Goal: Task Accomplishment & Management: Manage account settings

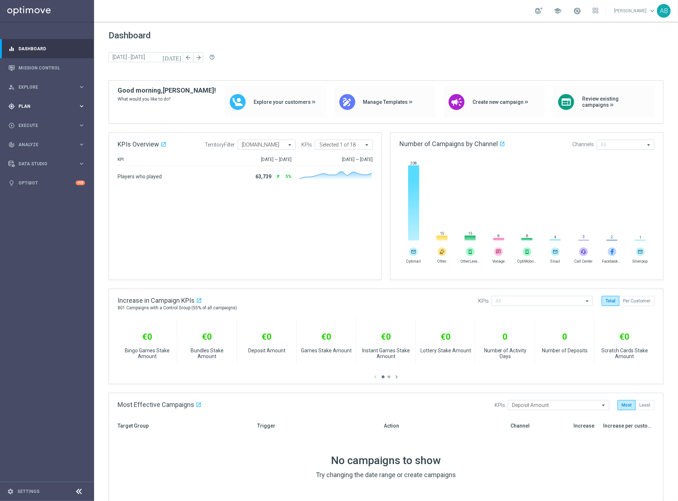
click at [27, 107] on span "Plan" at bounding box center [48, 106] width 60 height 4
click at [34, 122] on link "Target Groups" at bounding box center [47, 121] width 56 height 6
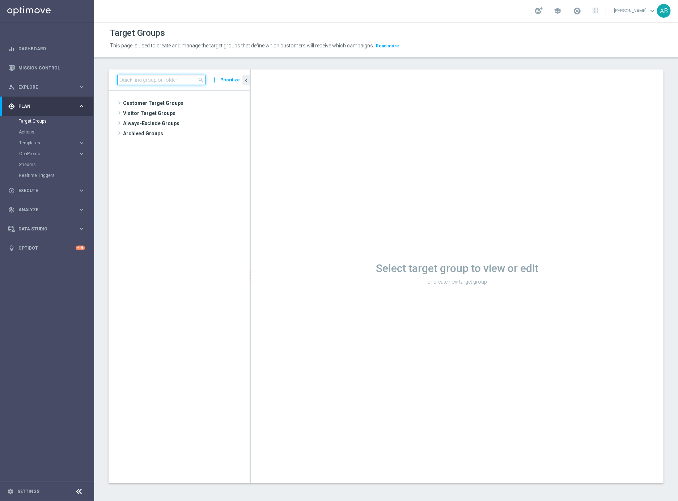
click at [158, 79] on input at bounding box center [161, 80] width 88 height 10
paste input "UK_EMAIL_NDL_ACCOUNT_OPEN_NEW_PLAYERS"
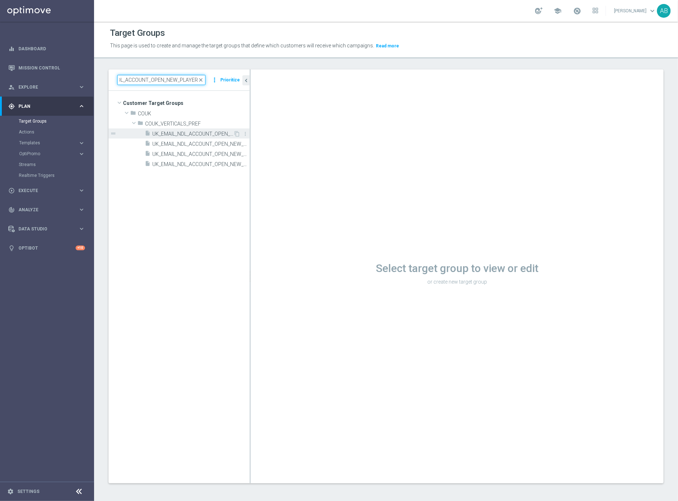
type input "UK_EMAIL_NDL_ACCOUNT_OPEN_NEW_PLAYERS"
click at [179, 133] on span "UK_EMAIL_NDL_ACCOUNT_OPEN_NEW_PLAYERS" at bounding box center [192, 134] width 81 height 6
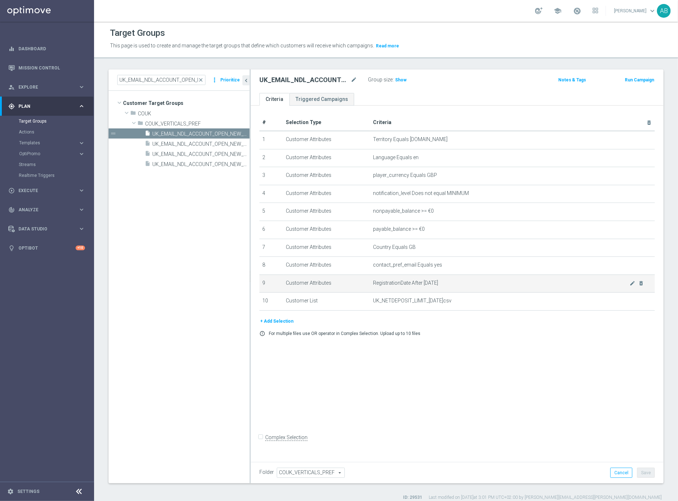
scroll to position [7, 0]
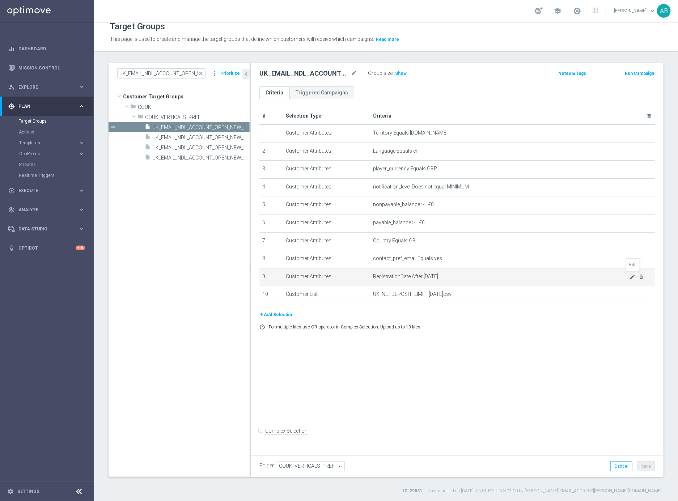
click at [635, 276] on icon "mode_edit" at bounding box center [633, 277] width 6 height 6
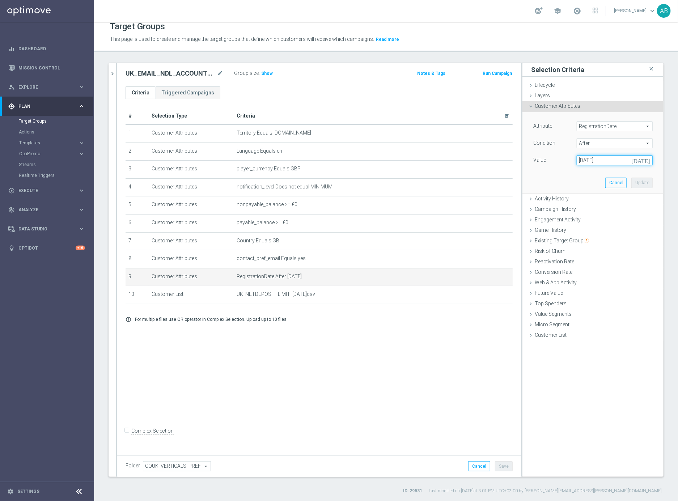
click at [612, 159] on input "30 Jun 2025" at bounding box center [615, 160] width 76 height 10
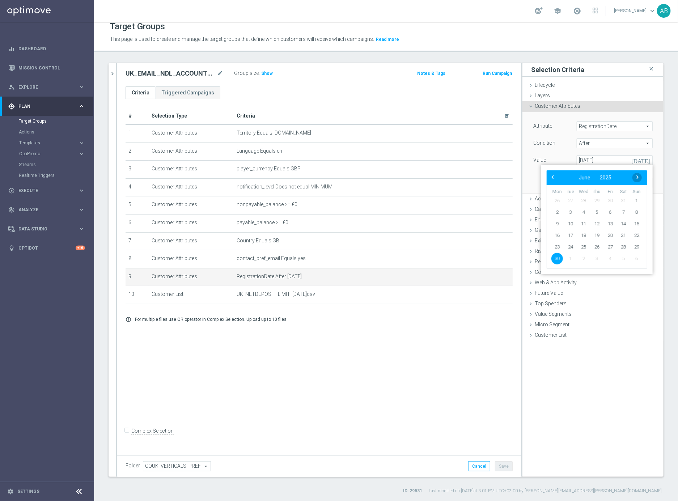
click at [642, 177] on span "›" at bounding box center [637, 177] width 9 height 9
click at [599, 246] on span "31" at bounding box center [597, 247] width 12 height 12
type input "31 Jul 2025"
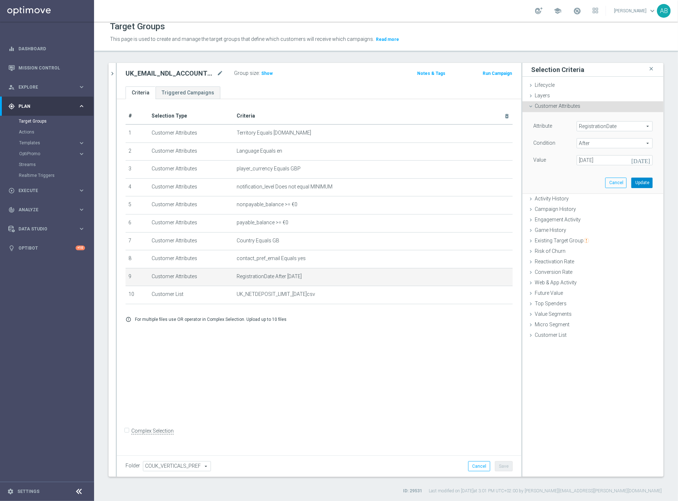
click at [641, 184] on button "Update" at bounding box center [642, 183] width 21 height 10
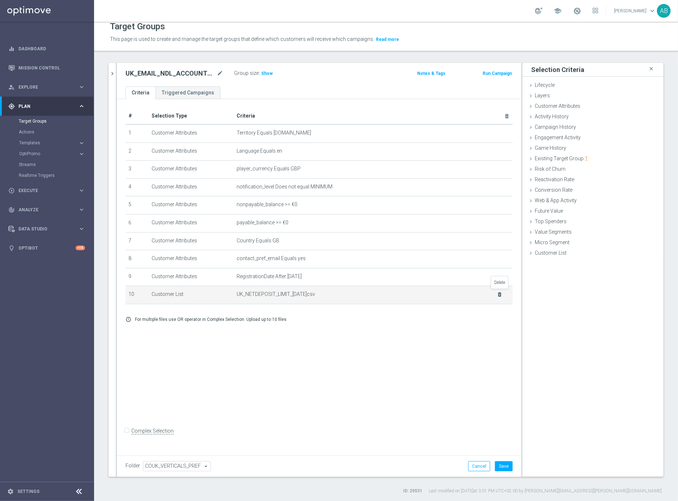
click at [502, 293] on icon "delete_forever" at bounding box center [500, 295] width 6 height 6
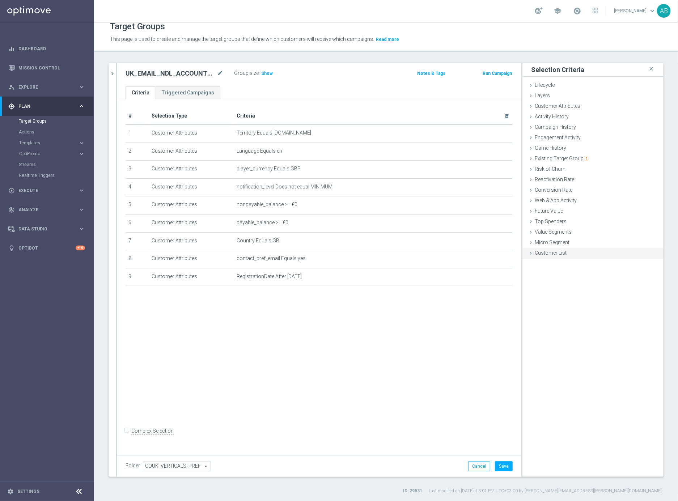
click at [543, 256] on div "Customer List done" at bounding box center [593, 253] width 141 height 11
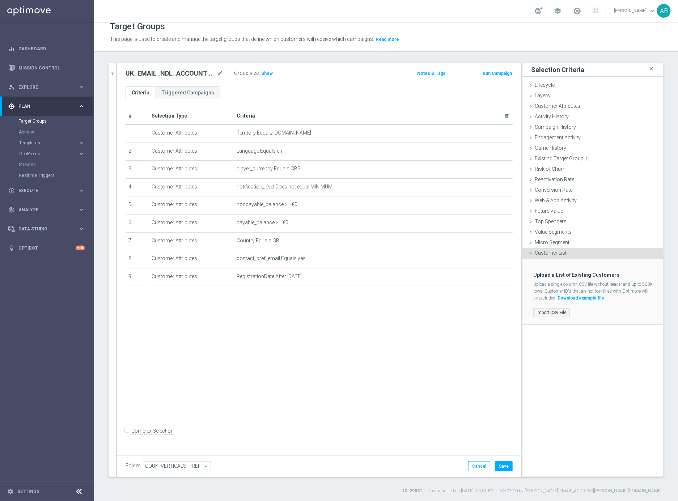
click at [543, 313] on label "Import CSV File" at bounding box center [552, 312] width 37 height 9
click at [0, 0] on input "Import CSV File" at bounding box center [0, 0] width 0 height 0
click at [554, 311] on label "Import CSV File" at bounding box center [552, 312] width 37 height 9
click at [0, 0] on input "Import CSV File" at bounding box center [0, 0] width 0 height 0
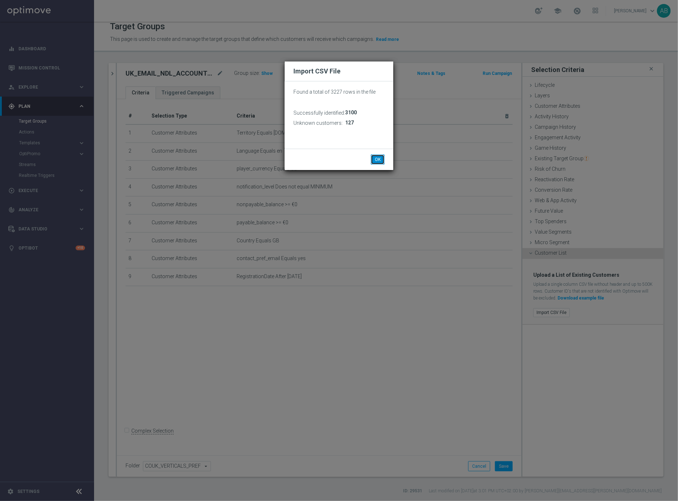
click at [380, 160] on button "OK" at bounding box center [378, 160] width 14 height 10
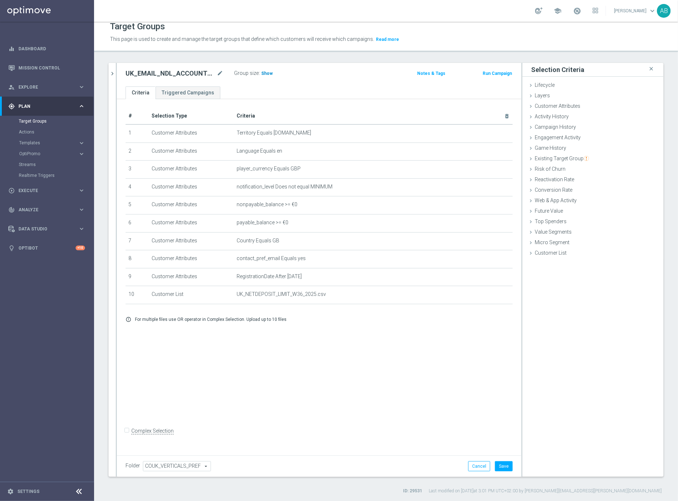
click at [268, 74] on span "Show" at bounding box center [267, 73] width 12 height 5
click at [508, 466] on button "Save" at bounding box center [504, 467] width 18 height 10
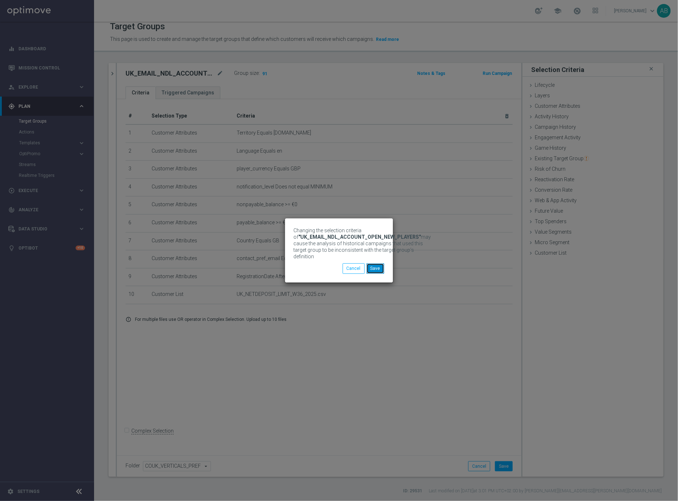
click at [373, 268] on button "Save" at bounding box center [376, 269] width 18 height 10
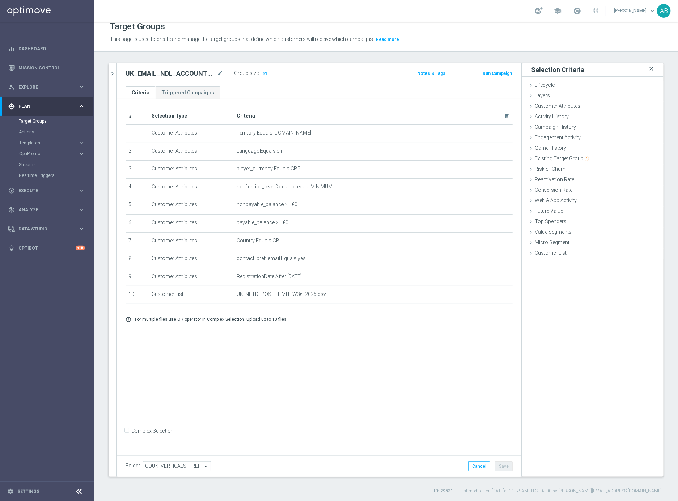
click at [652, 70] on icon "close" at bounding box center [651, 69] width 7 height 10
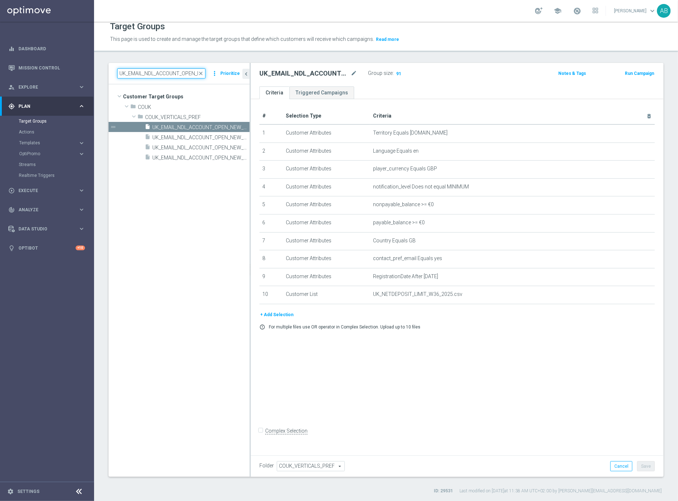
click at [164, 74] on input "UK_EMAIL_NDL_ACCOUNT_OPEN_NEW_PLAYERS" at bounding box center [161, 73] width 88 height 10
paste input "EXISTING"
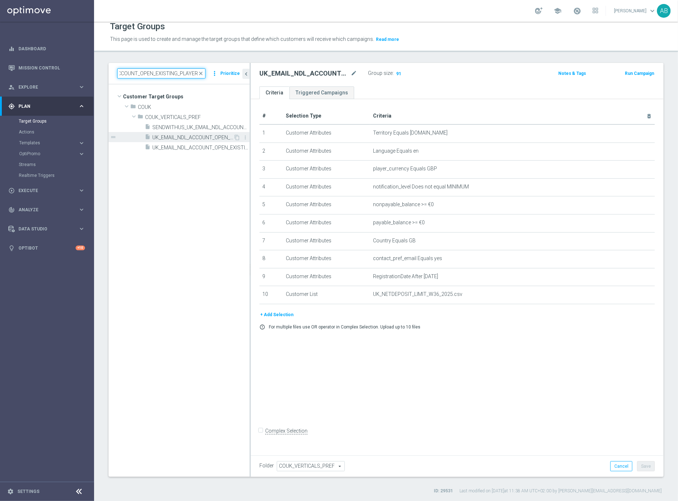
type input "UK_EMAIL_NDL_ACCOUNT_OPEN_EXISTING_PLAYERS"
click at [184, 138] on span "UK_EMAIL_NDL_ACCOUNT_OPEN_EXISTING_PLAYERS" at bounding box center [192, 138] width 81 height 6
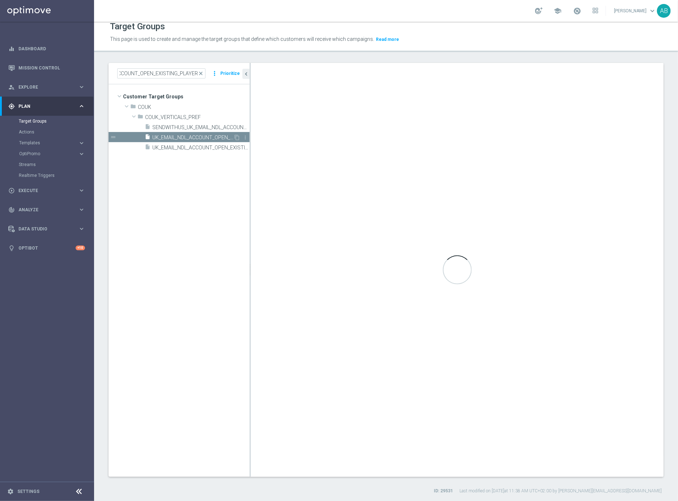
scroll to position [0, 0]
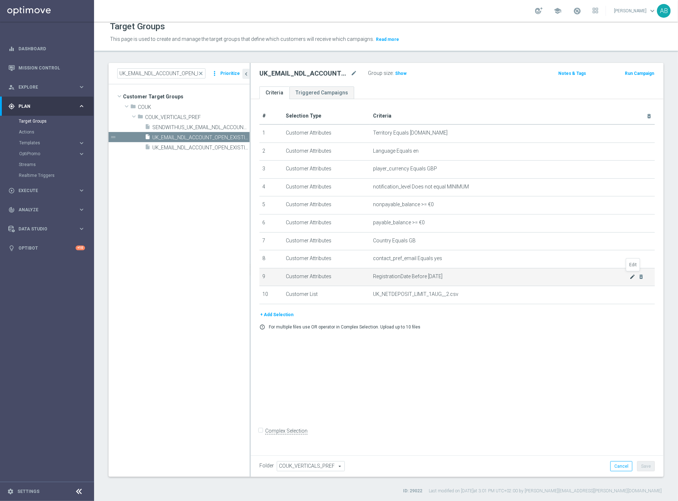
click at [634, 276] on icon "mode_edit" at bounding box center [633, 277] width 6 height 6
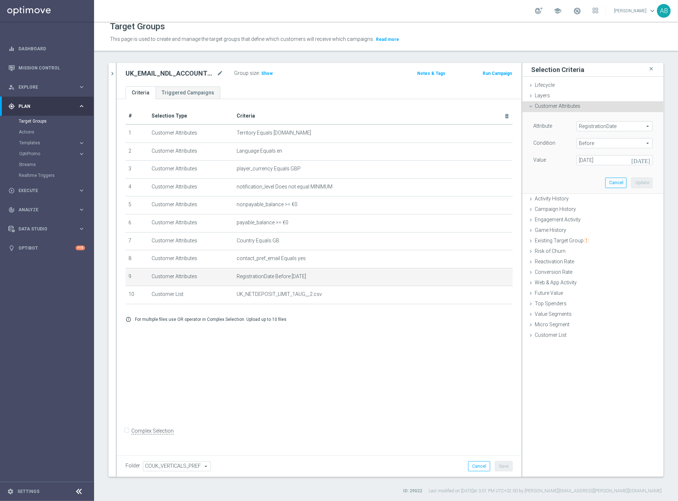
click at [648, 162] on icon "today" at bounding box center [642, 159] width 21 height 8
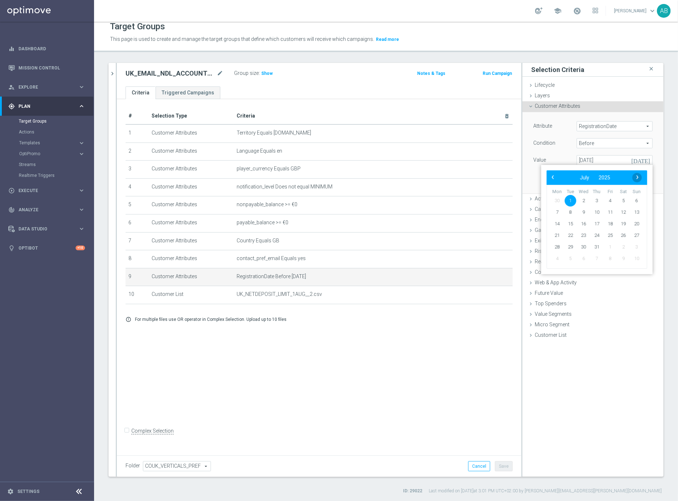
click at [641, 179] on span "›" at bounding box center [637, 177] width 9 height 9
click at [613, 200] on span "1" at bounding box center [611, 201] width 12 height 12
type input "01 Aug 2025"
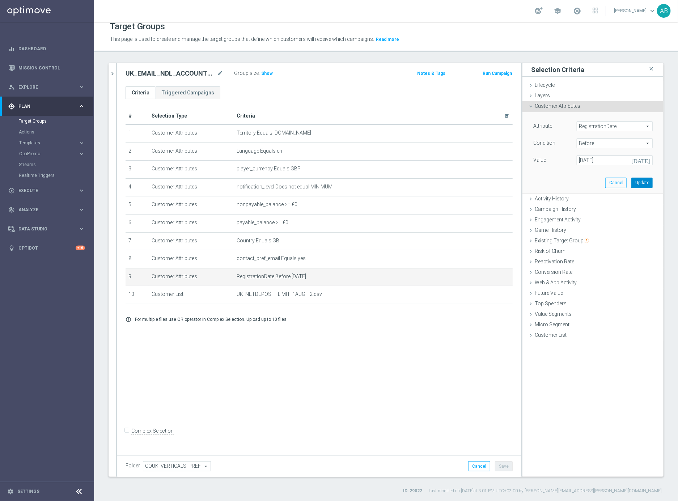
click at [640, 181] on button "Update" at bounding box center [642, 183] width 21 height 10
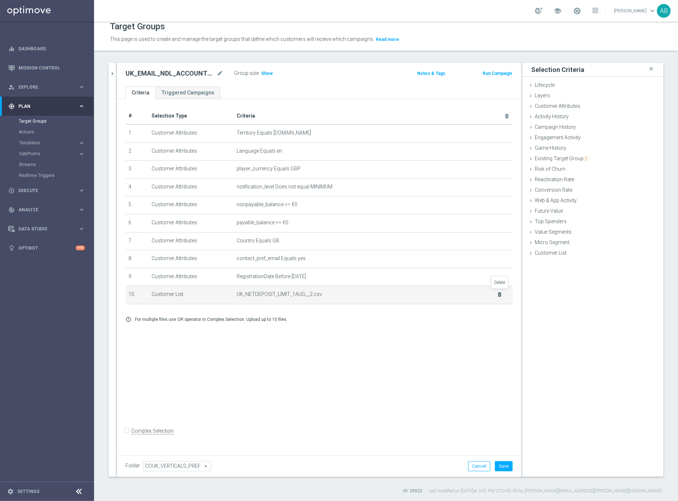
click at [500, 292] on icon "delete_forever" at bounding box center [500, 295] width 6 height 6
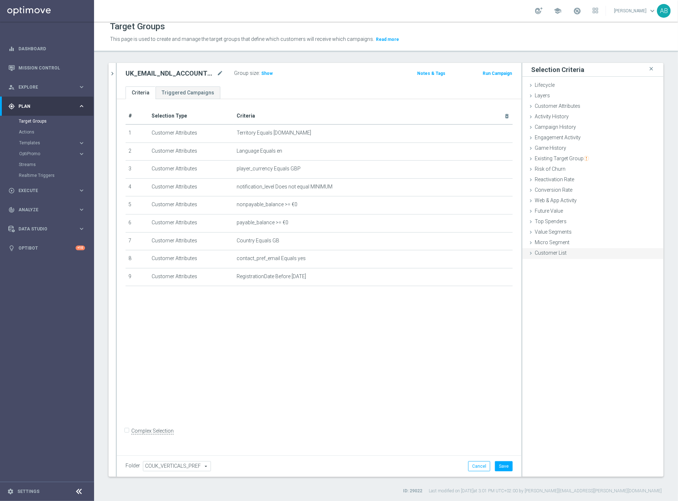
click at [546, 253] on span "Customer List" at bounding box center [551, 253] width 32 height 6
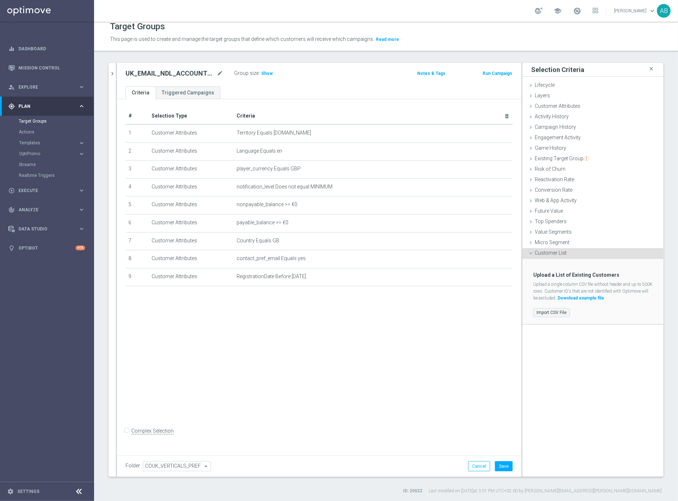
click at [552, 313] on label "Import CSV File" at bounding box center [552, 312] width 37 height 9
click at [0, 0] on input "Import CSV File" at bounding box center [0, 0] width 0 height 0
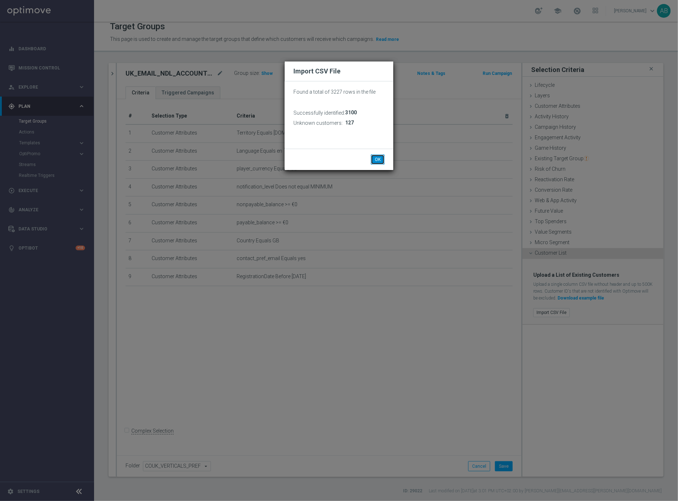
click at [374, 160] on button "OK" at bounding box center [378, 160] width 14 height 10
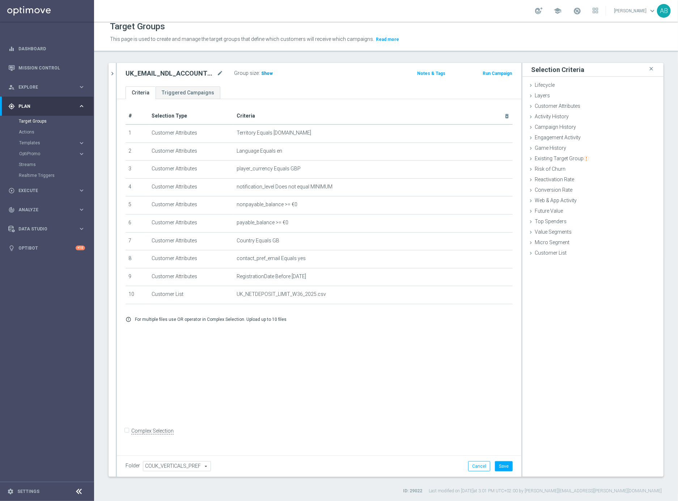
click at [264, 73] on span "Show" at bounding box center [267, 73] width 12 height 5
click at [505, 467] on button "Save" at bounding box center [504, 467] width 18 height 10
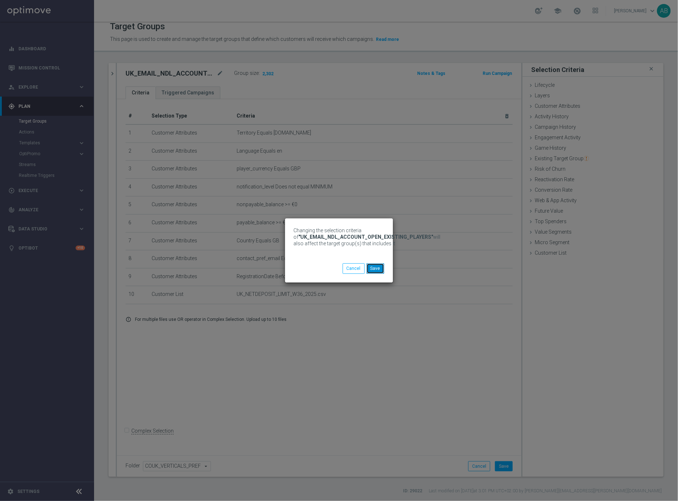
click at [379, 264] on button "Save" at bounding box center [376, 269] width 18 height 10
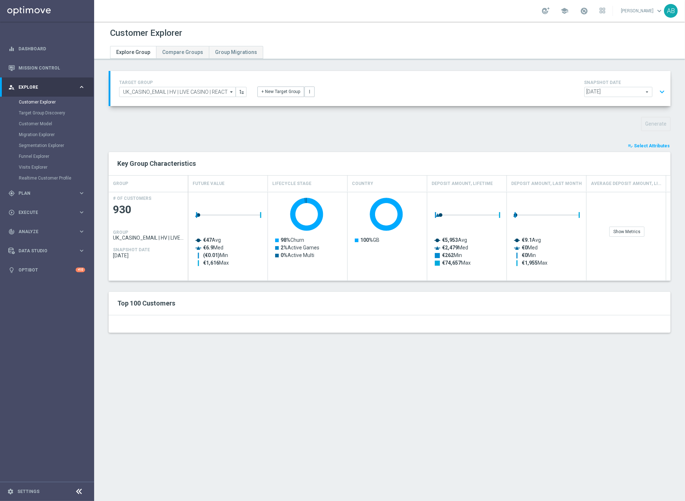
scroll to position [85, 0]
